Goal: Task Accomplishment & Management: Use online tool/utility

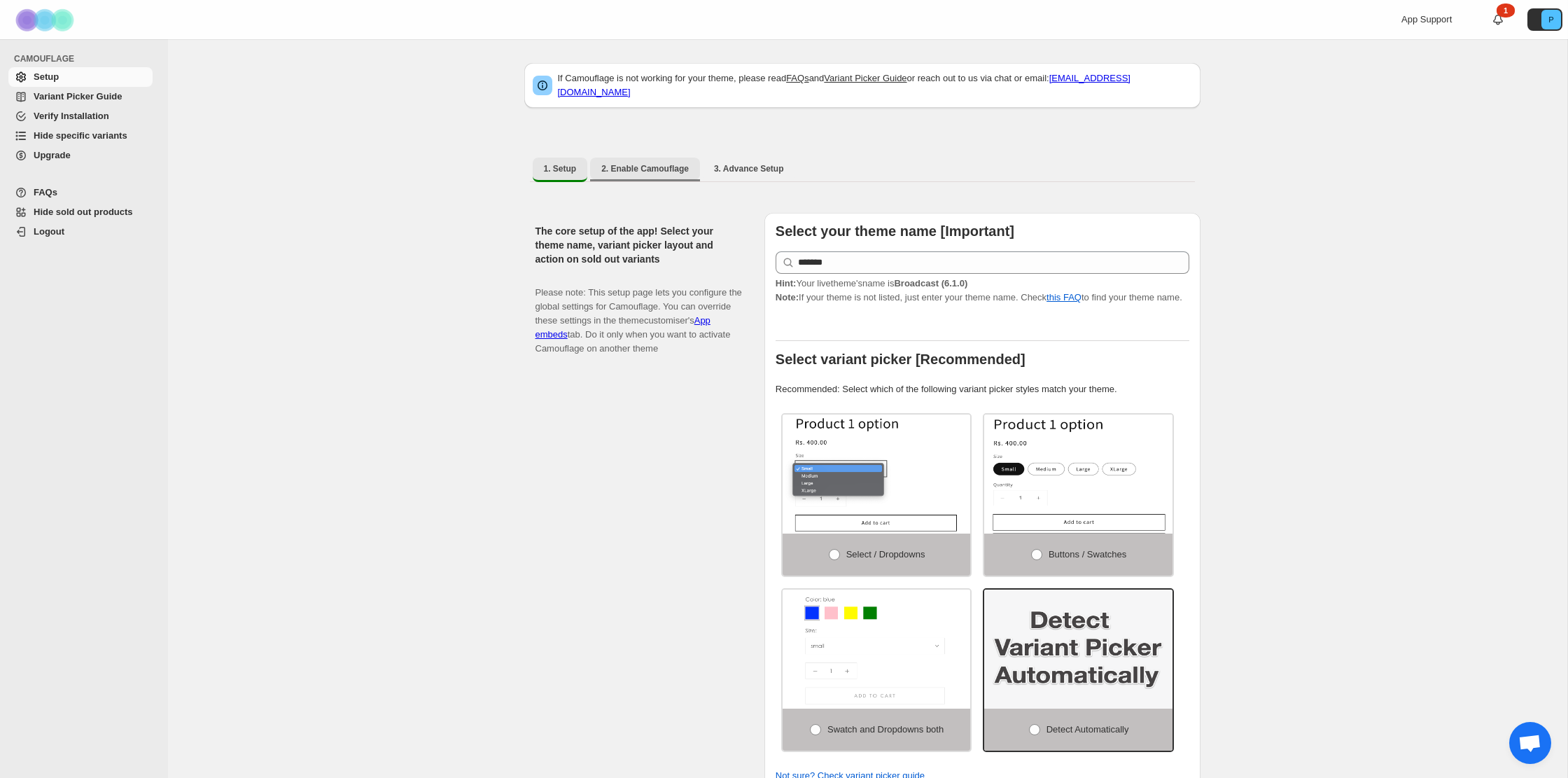
click at [646, 169] on button "2. Enable Camouflage" at bounding box center [645, 168] width 110 height 23
select select "**********"
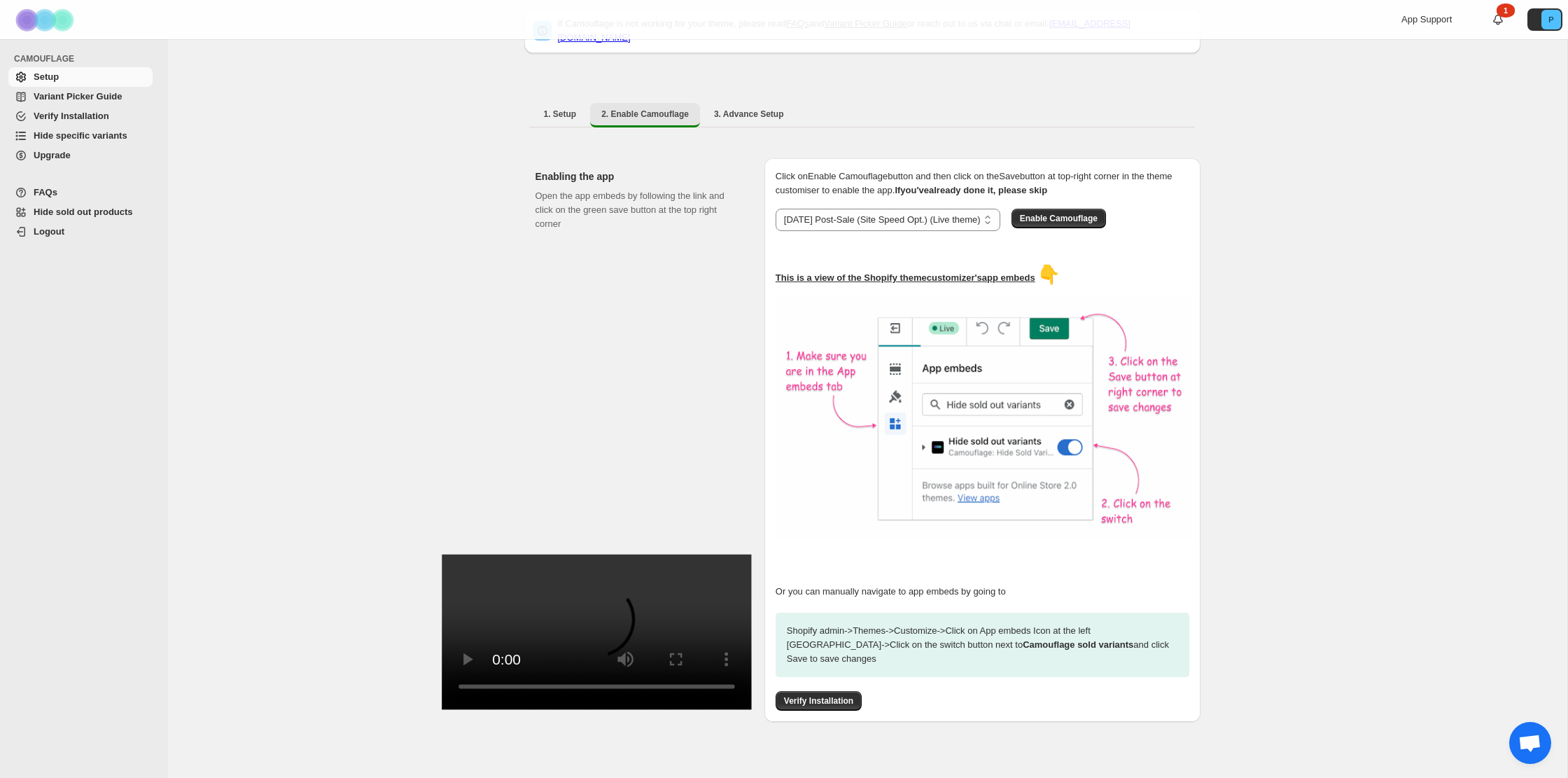
scroll to position [64, 0]
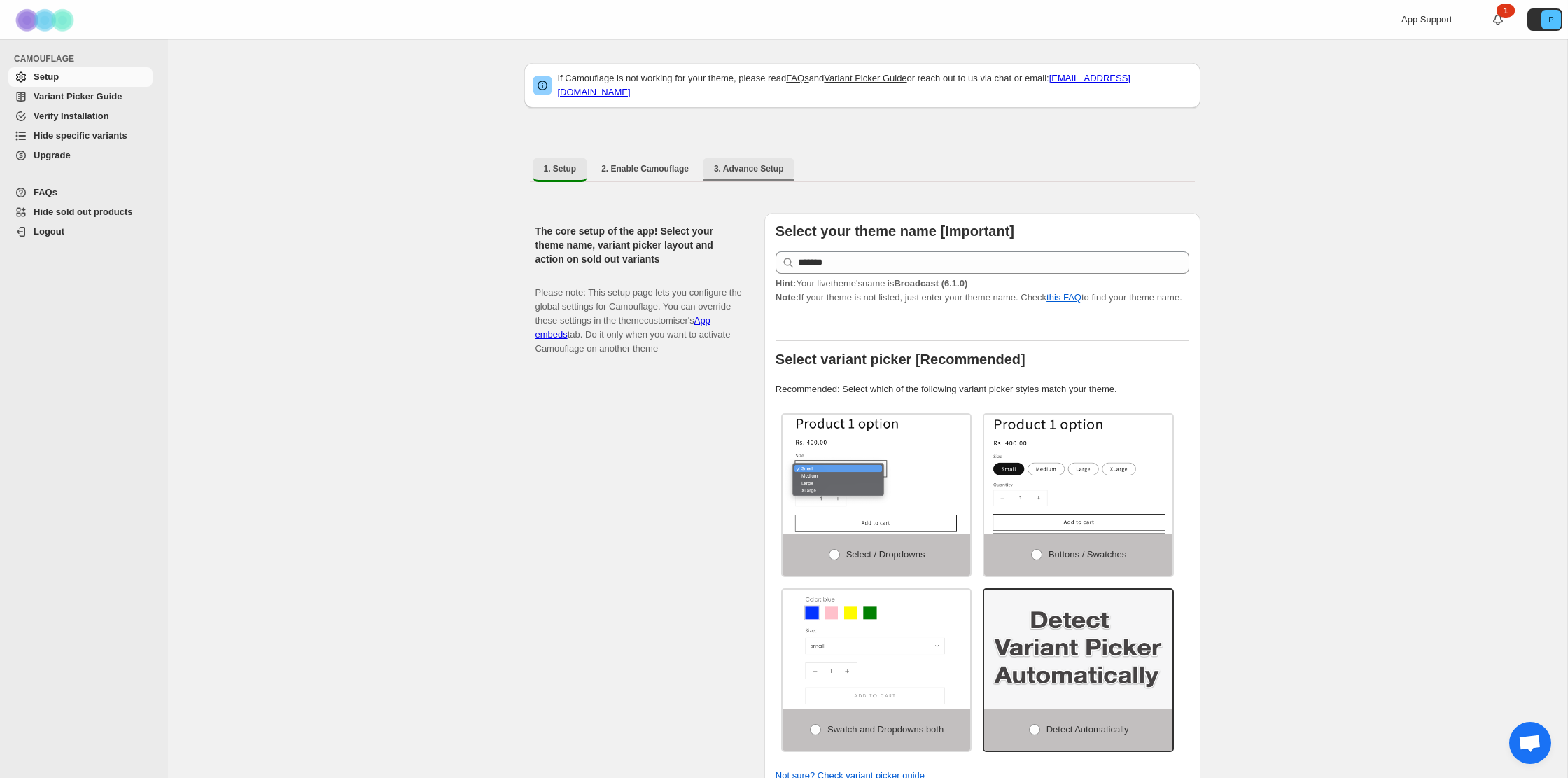
click at [740, 163] on span "3. Advance Setup" at bounding box center [749, 168] width 70 height 11
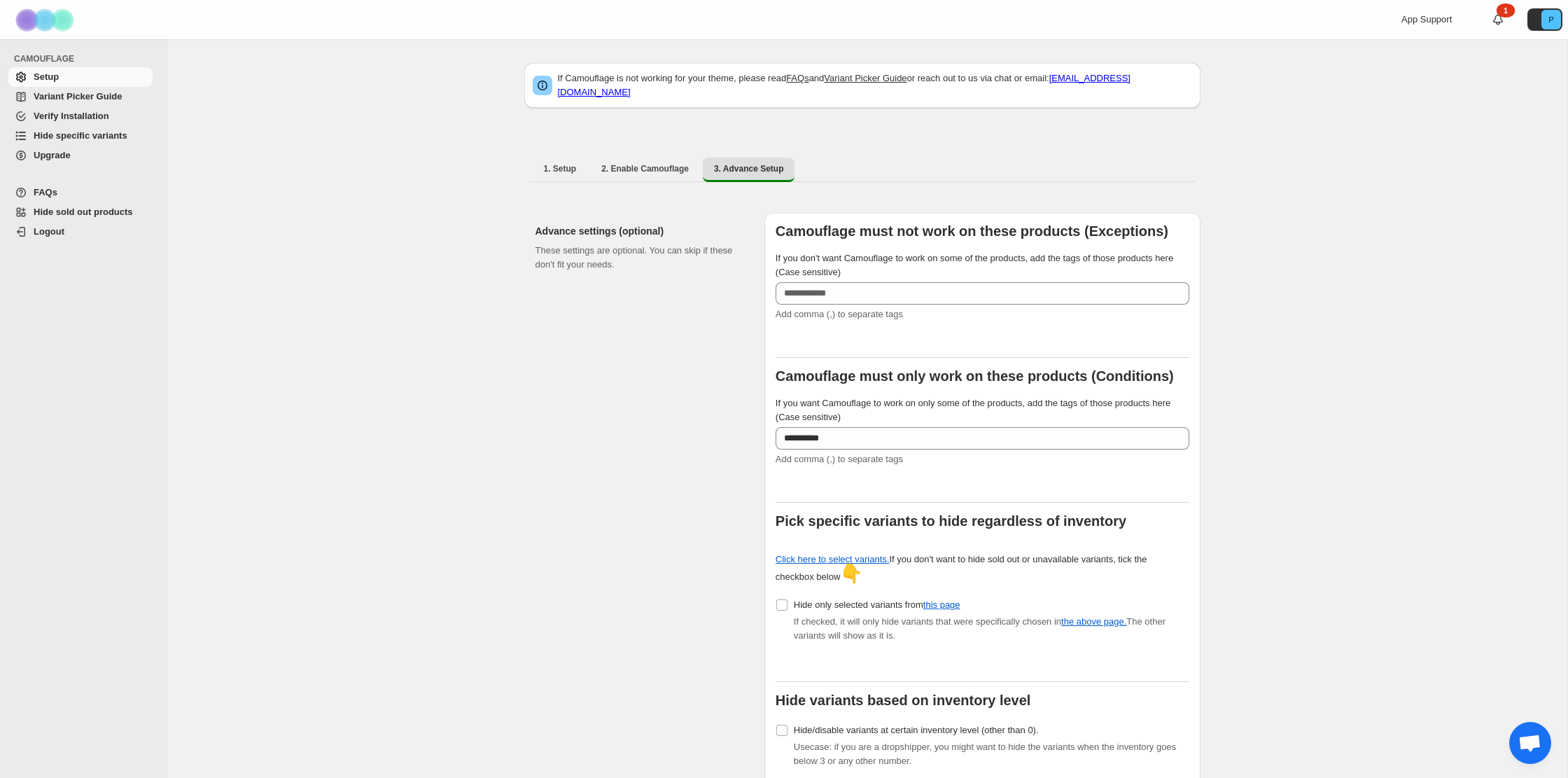
click at [93, 95] on span "Variant Picker Guide" at bounding box center [78, 96] width 88 height 10
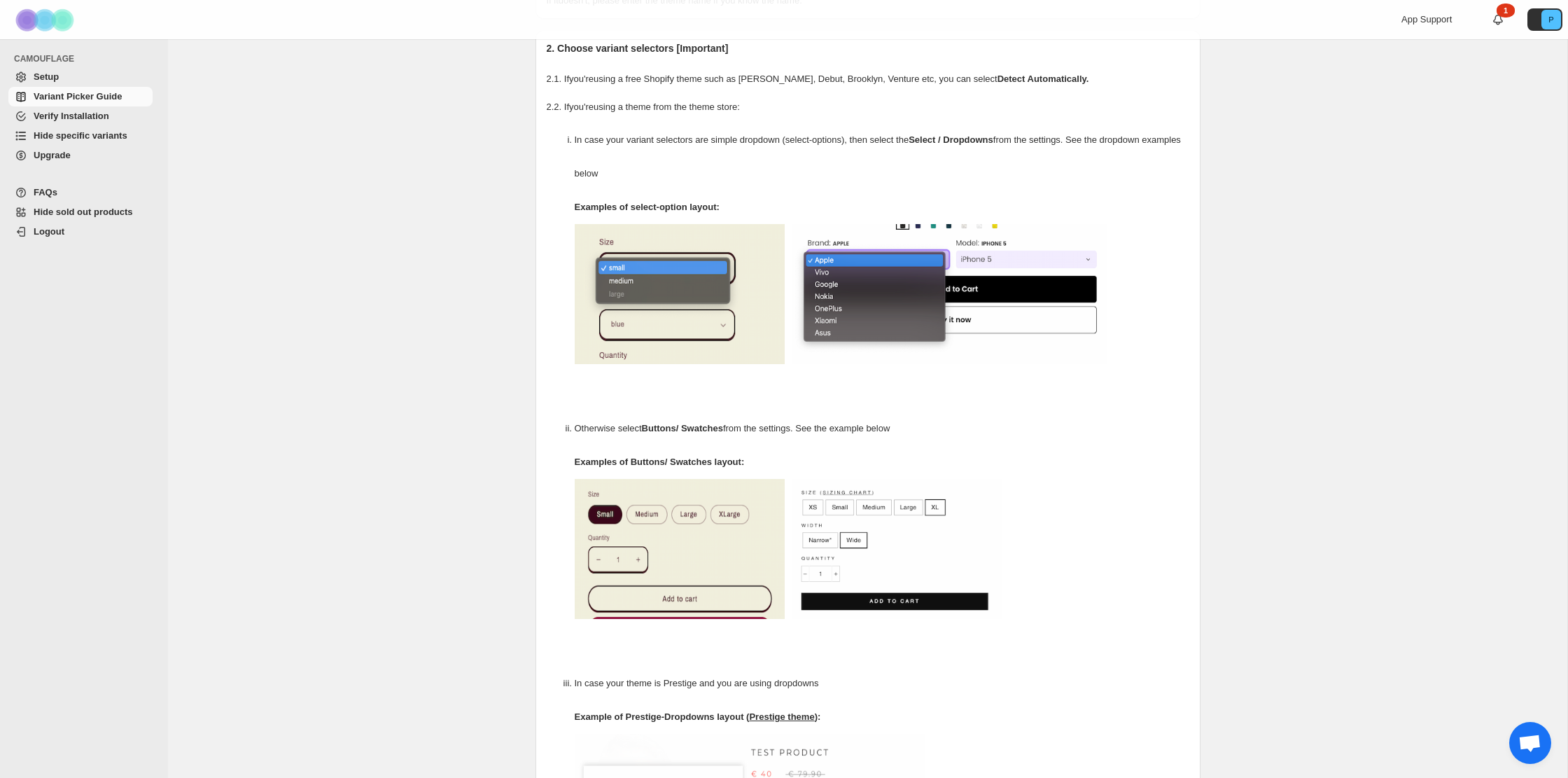
scroll to position [194, 0]
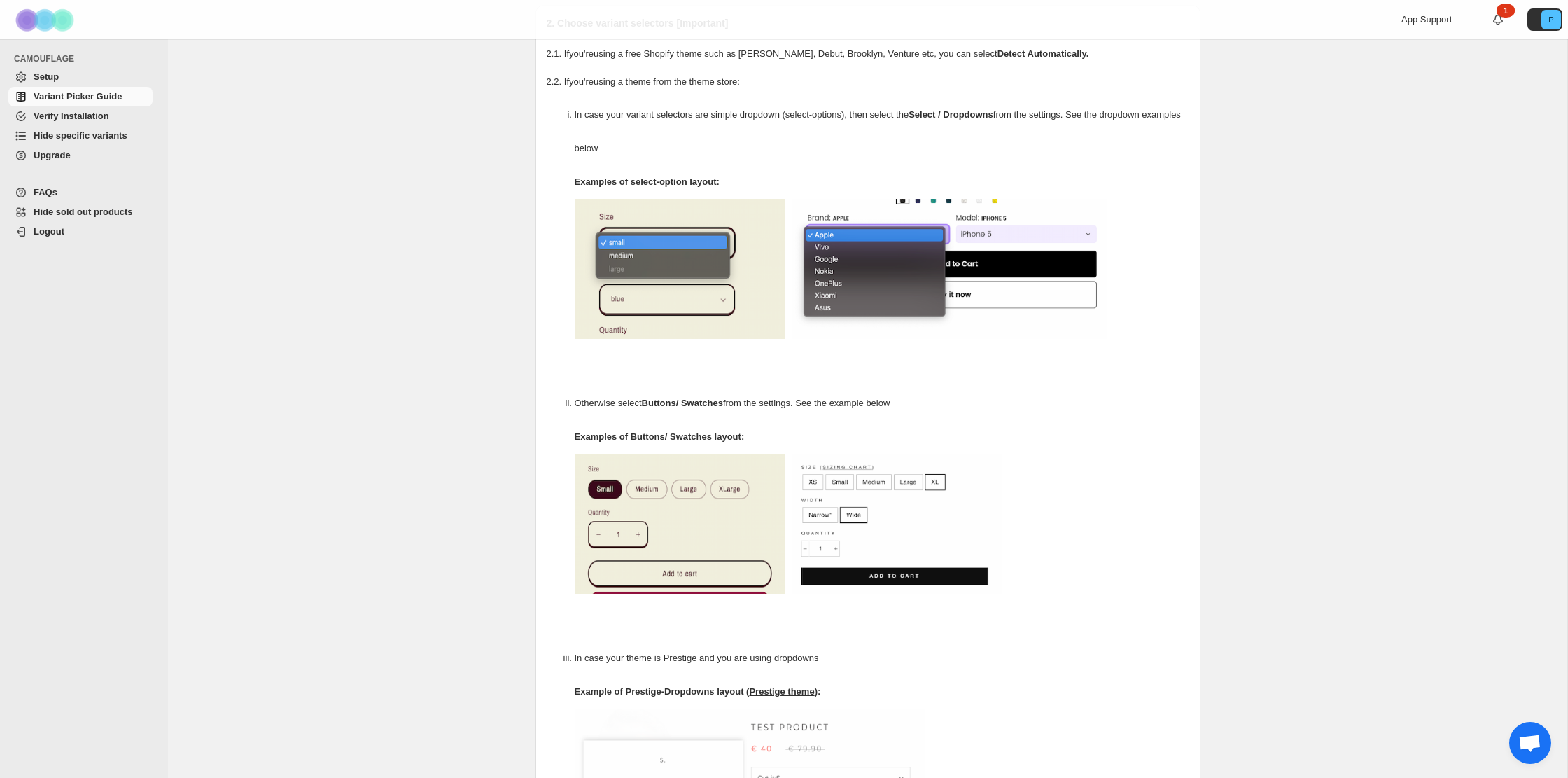
click at [74, 131] on span "Hide specific variants" at bounding box center [80, 135] width 94 height 10
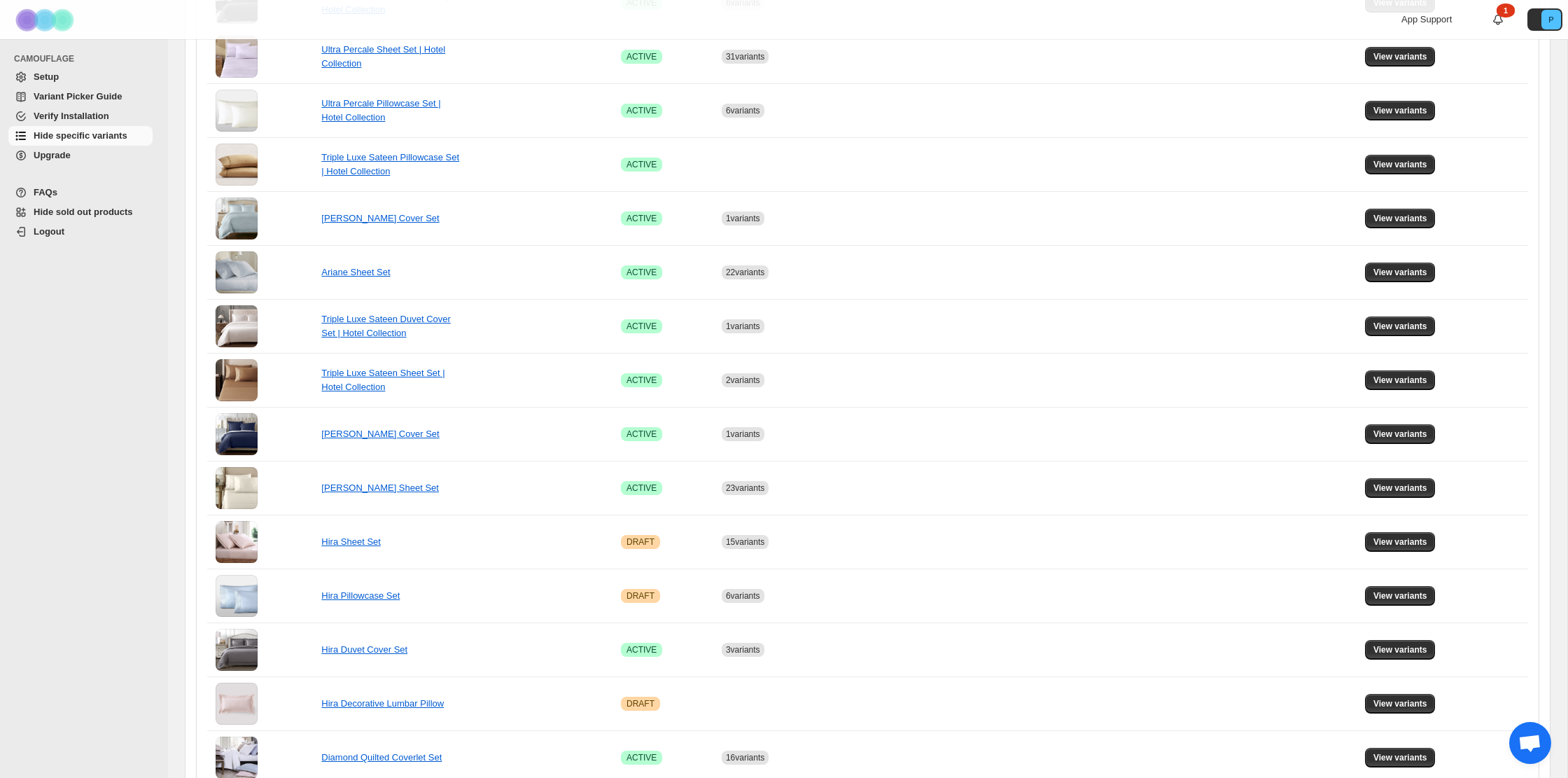
scroll to position [716, 0]
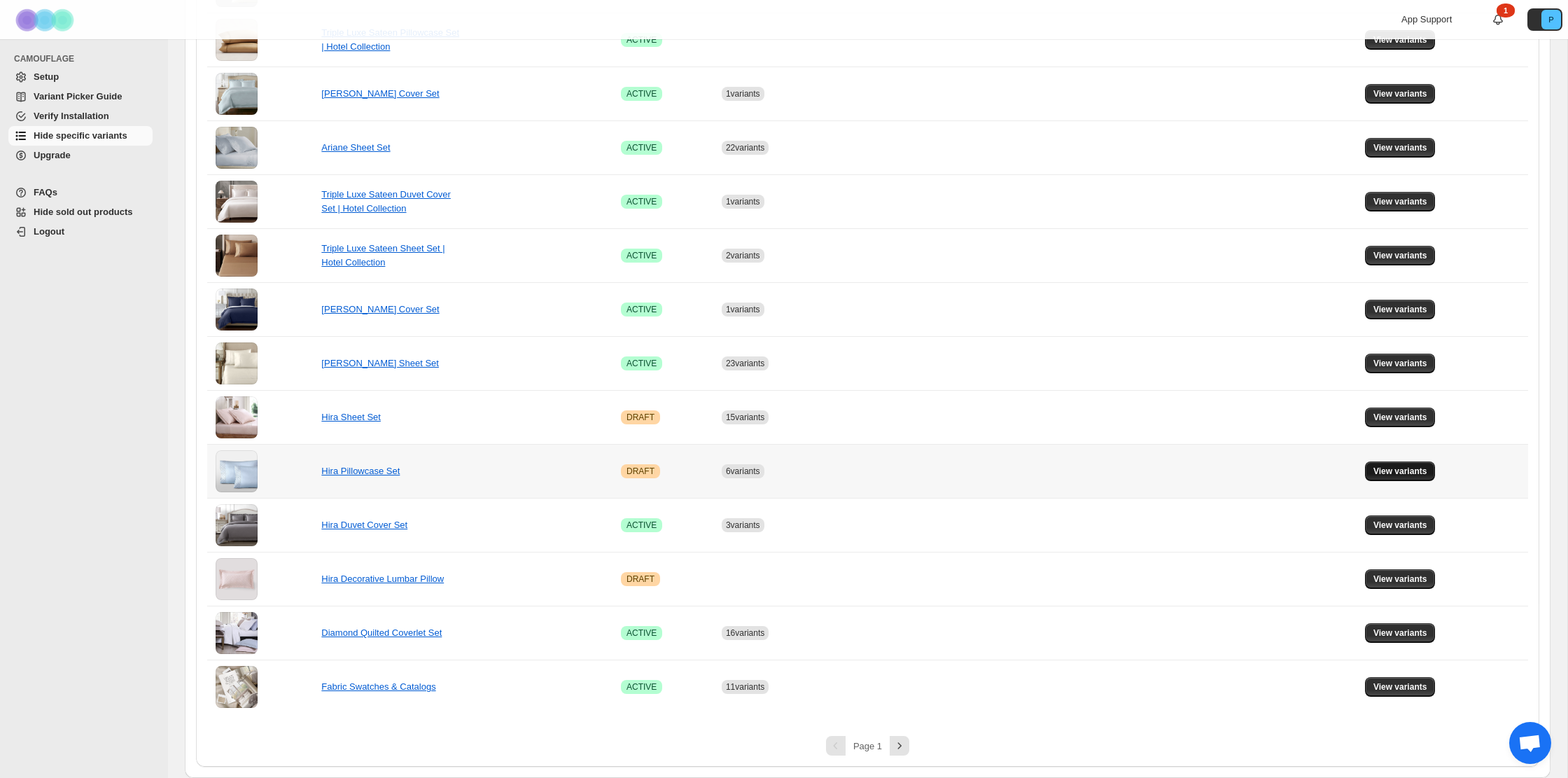
click at [1390, 470] on span "View variants" at bounding box center [1401, 471] width 54 height 11
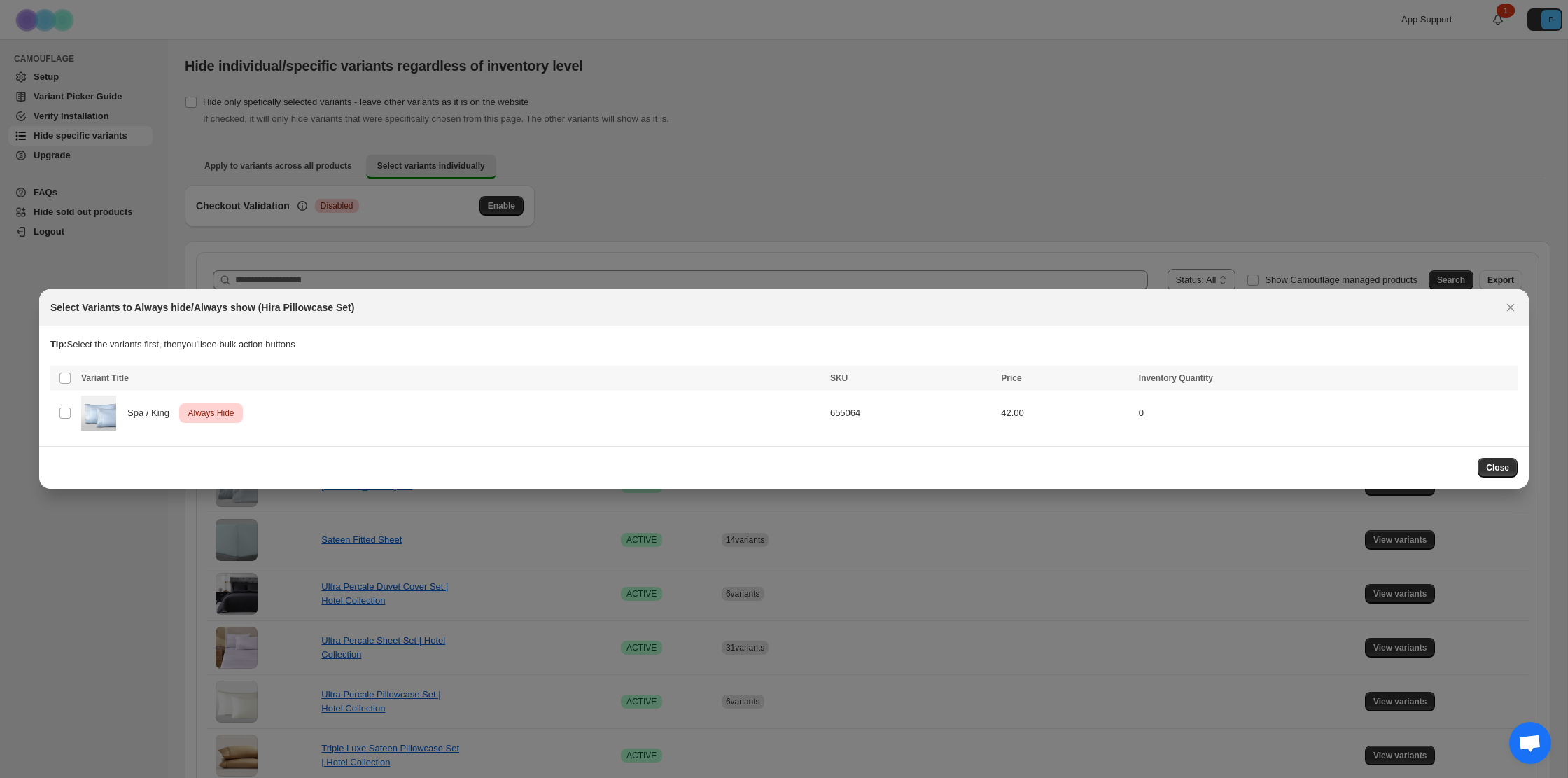
scroll to position [0, 0]
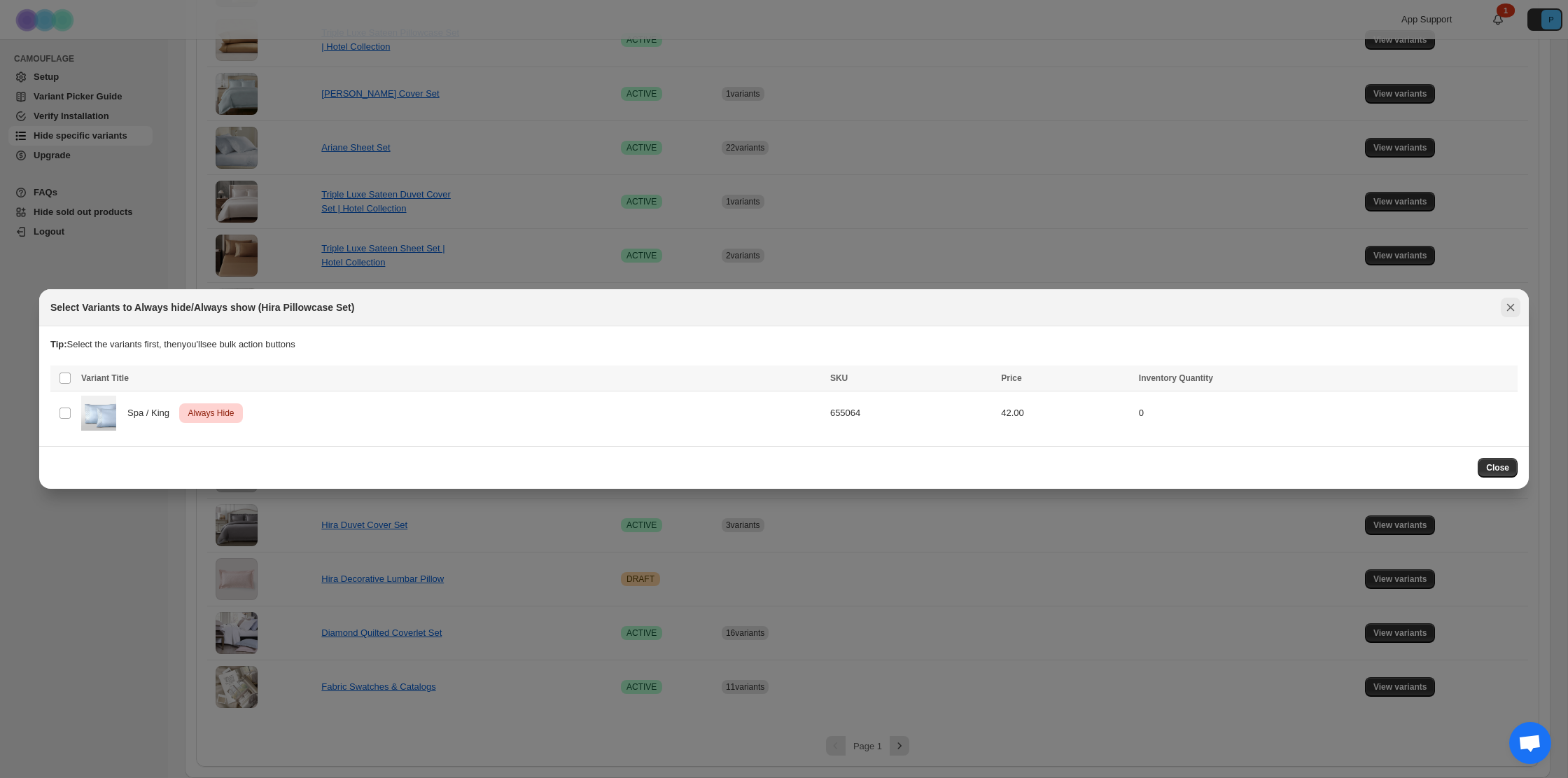
click at [1509, 305] on icon "Close" at bounding box center [1510, 307] width 14 height 14
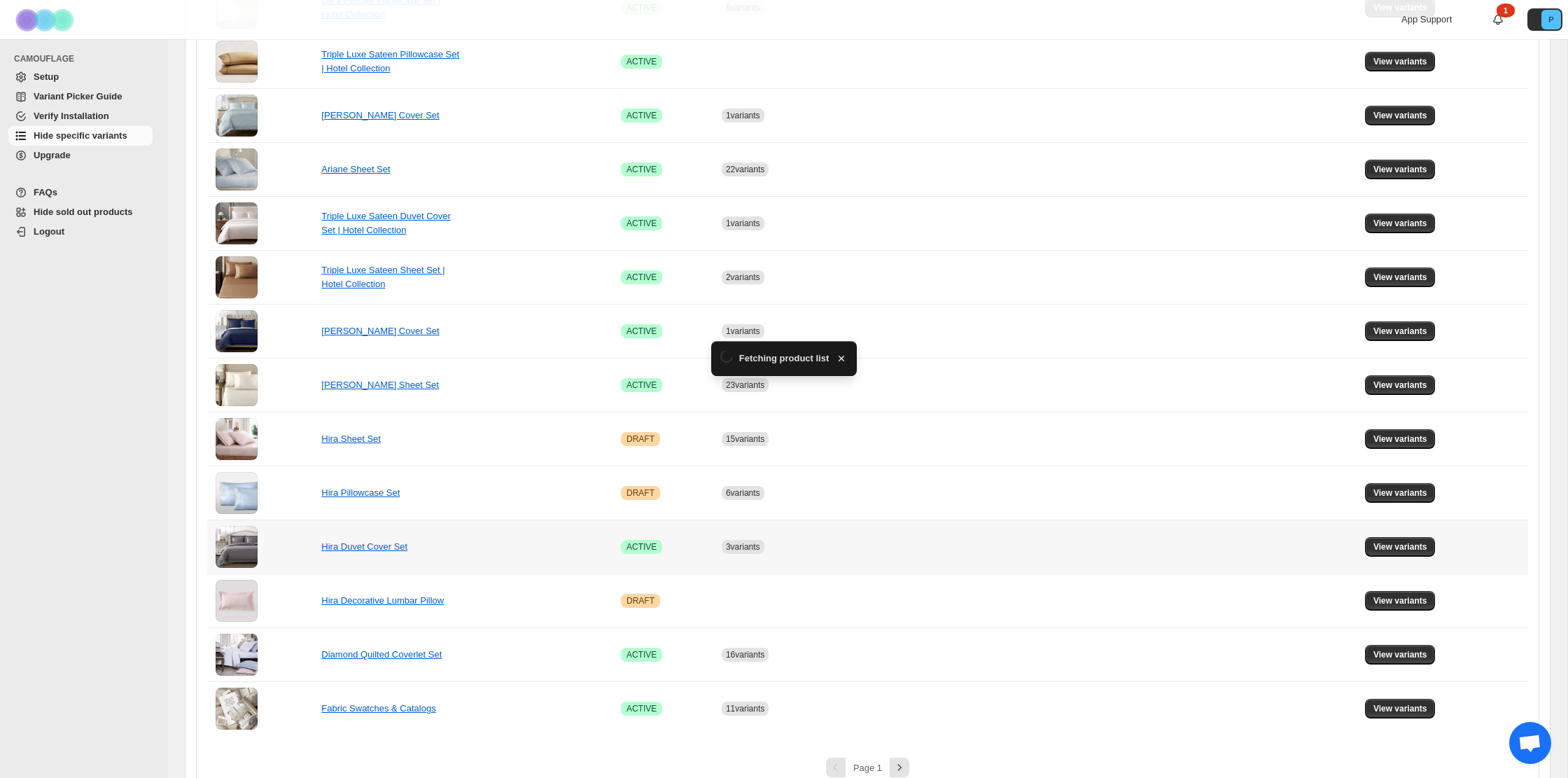
scroll to position [716, 0]
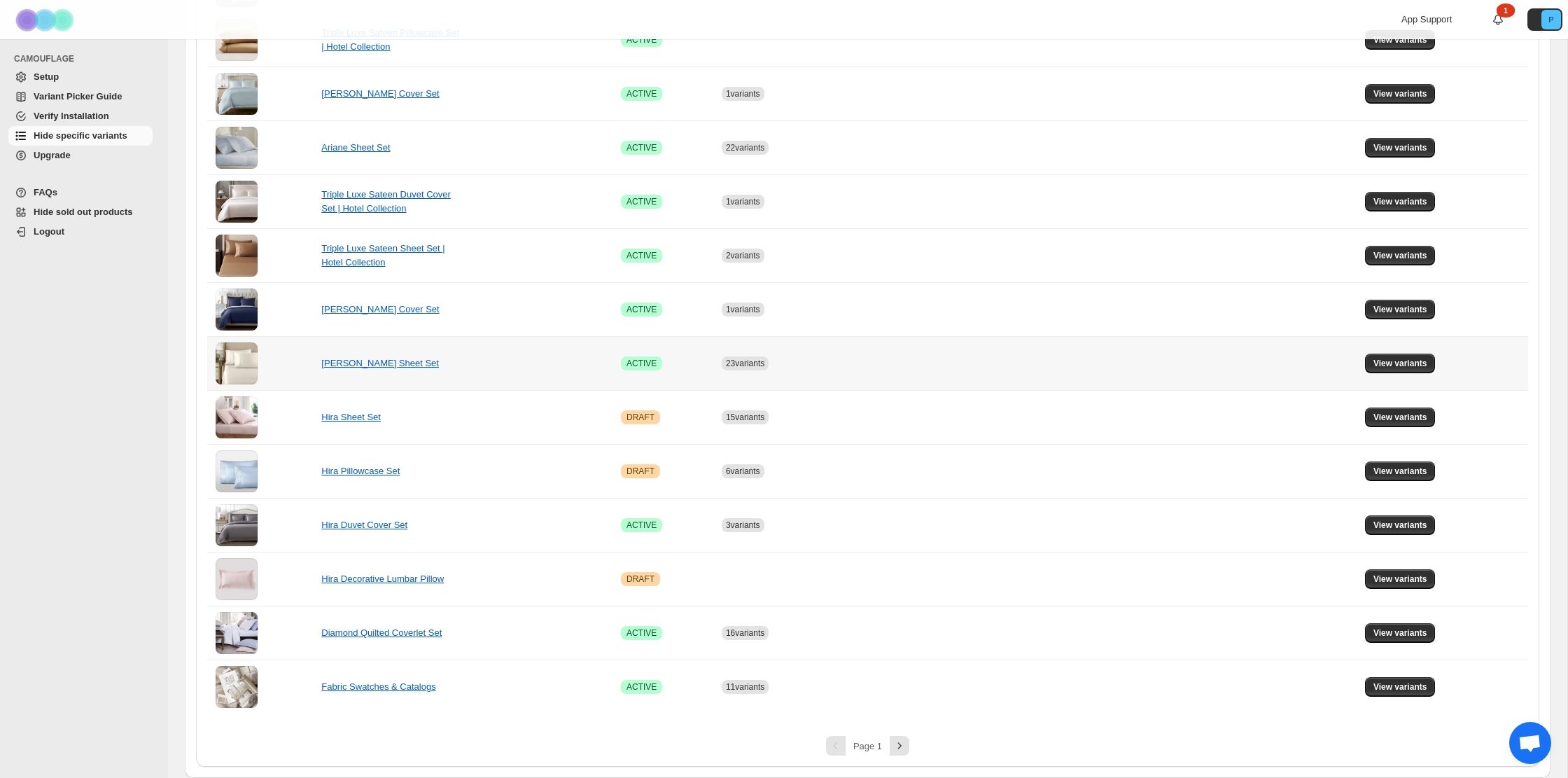
click at [1406, 351] on td "View variants" at bounding box center [1444, 362] width 167 height 54
click at [1399, 369] on button "View variants" at bounding box center [1401, 363] width 71 height 20
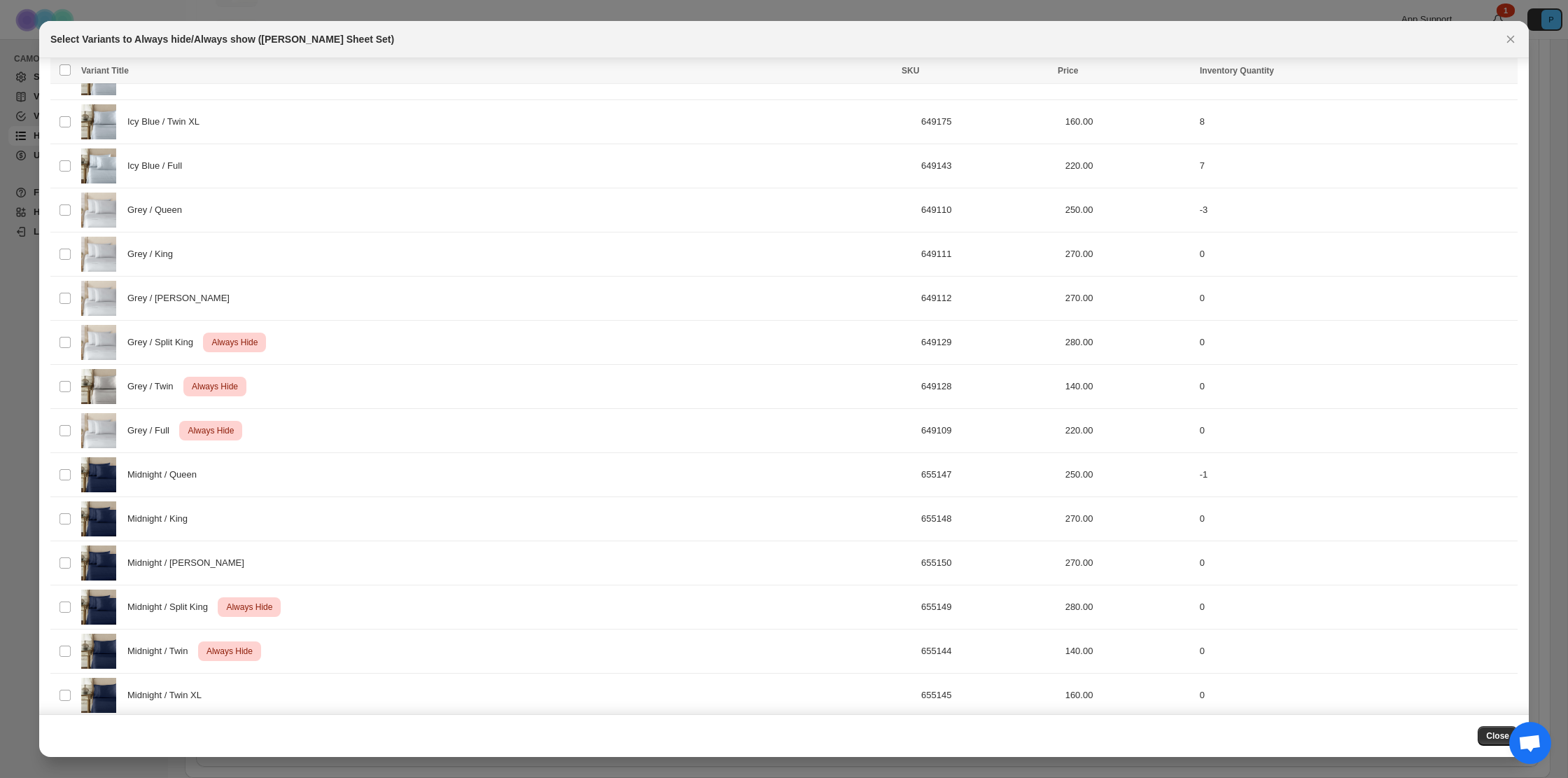
scroll to position [2596, 0]
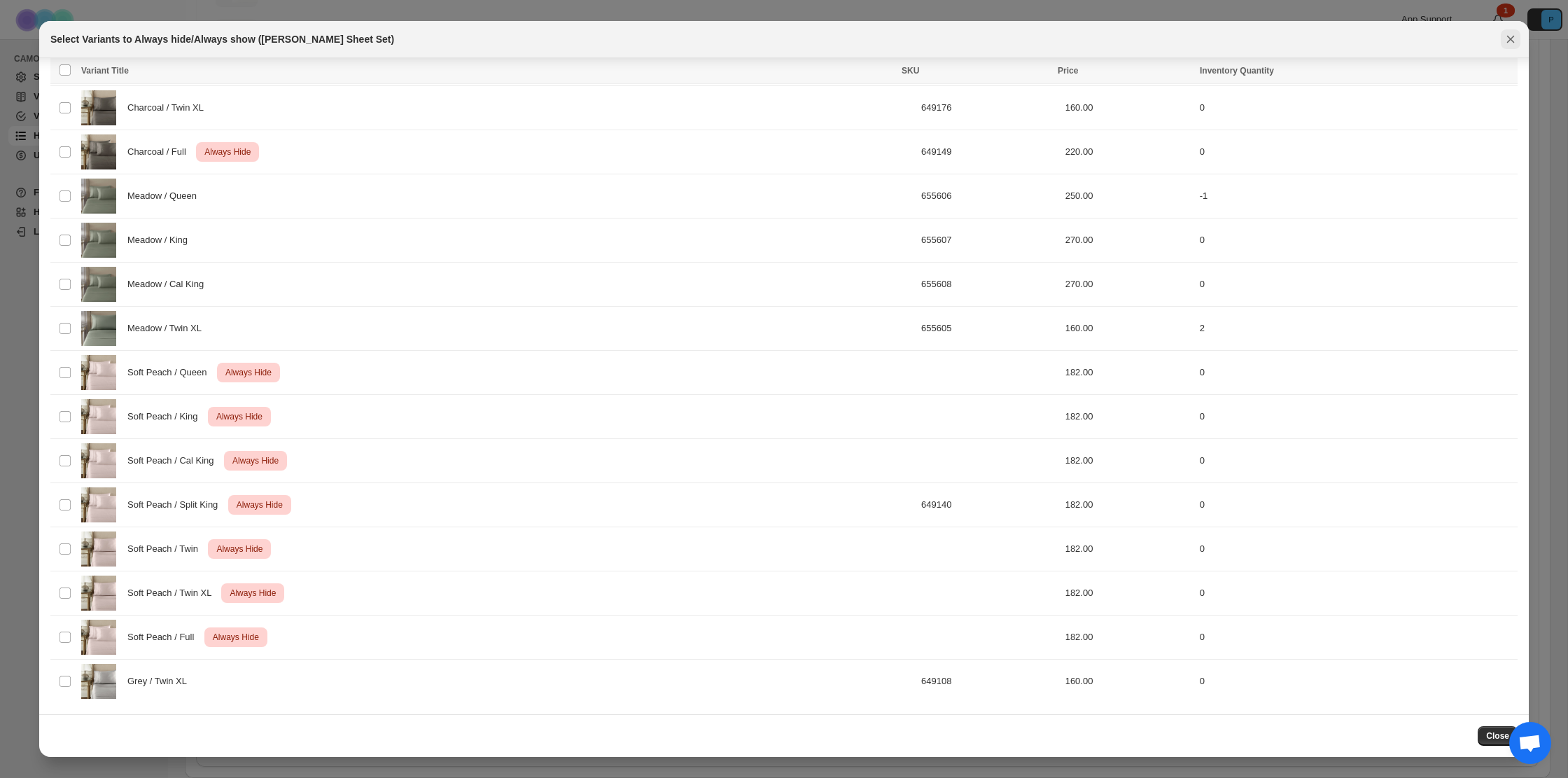
click at [1503, 34] on button "Close" at bounding box center [1510, 39] width 20 height 20
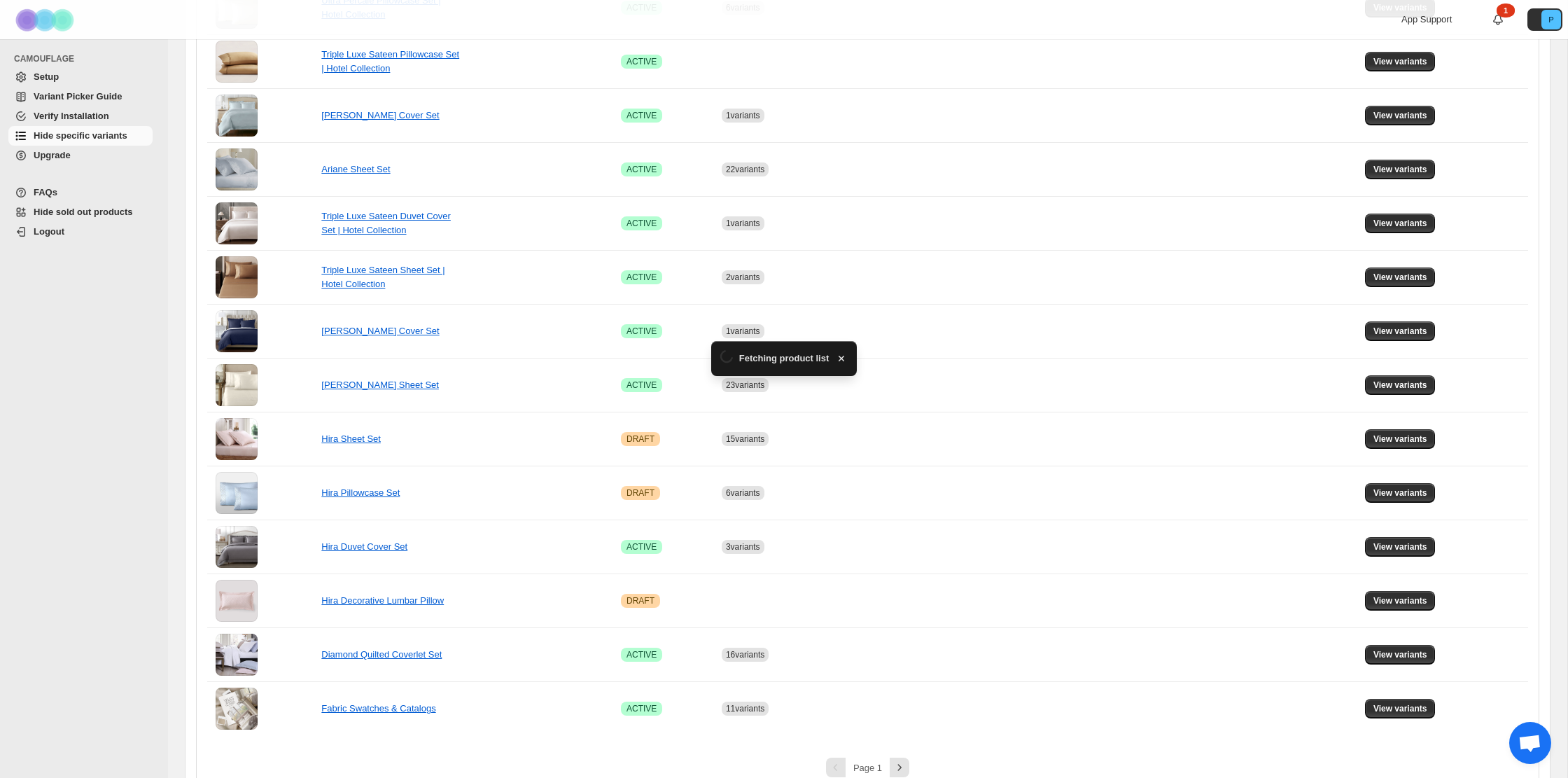
scroll to position [716, 0]
